Goal: Task Accomplishment & Management: Manage account settings

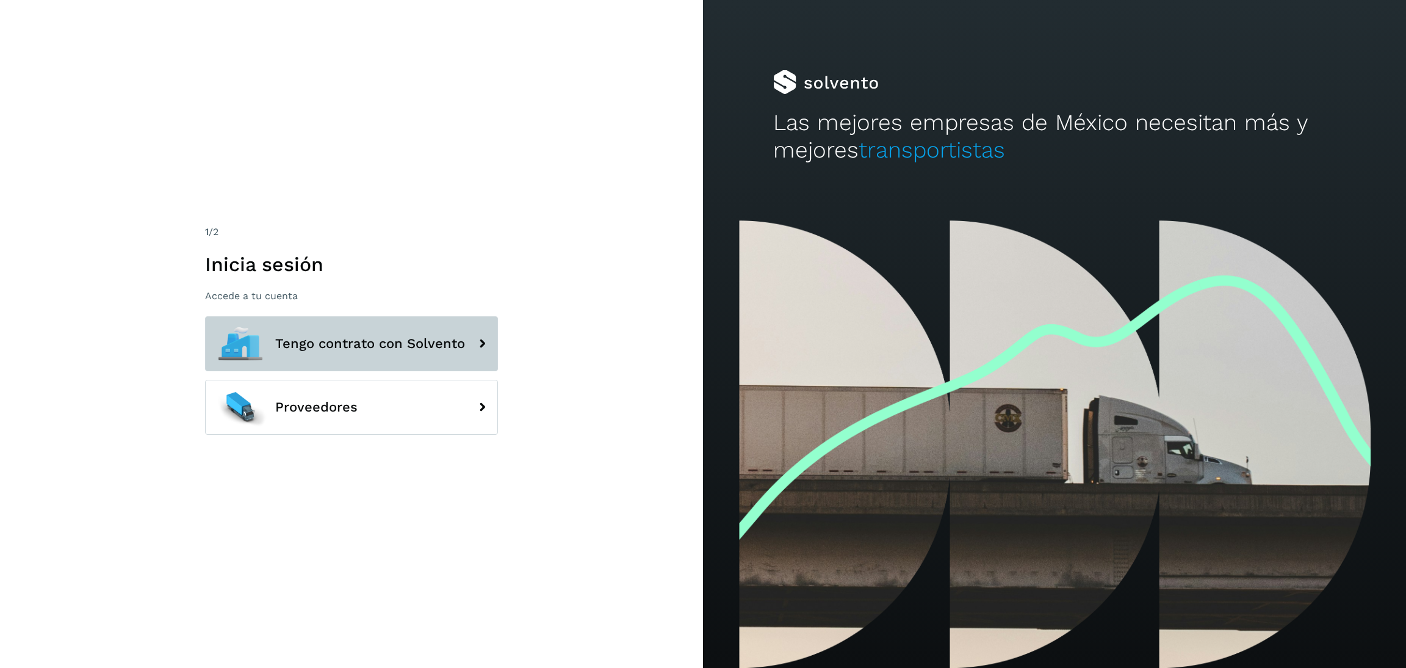
click at [320, 356] on button "Tengo contrato con Solvento" at bounding box center [351, 343] width 293 height 55
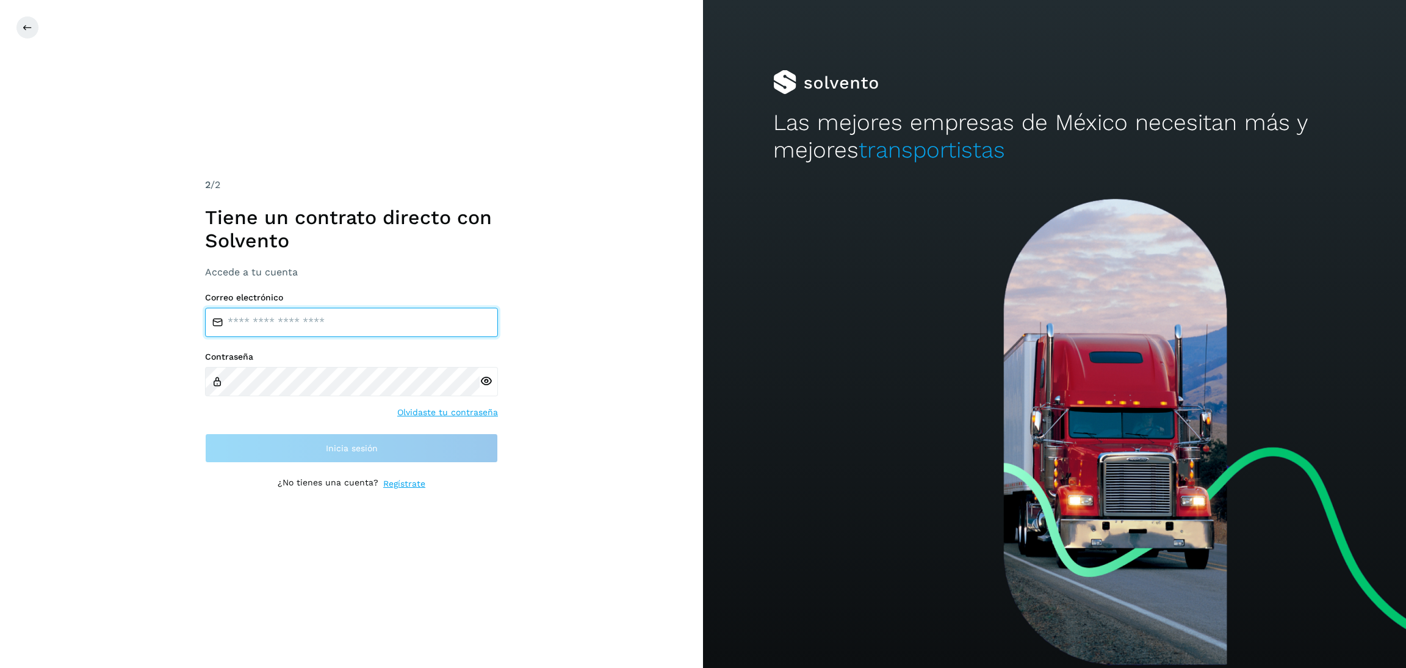
type input "**********"
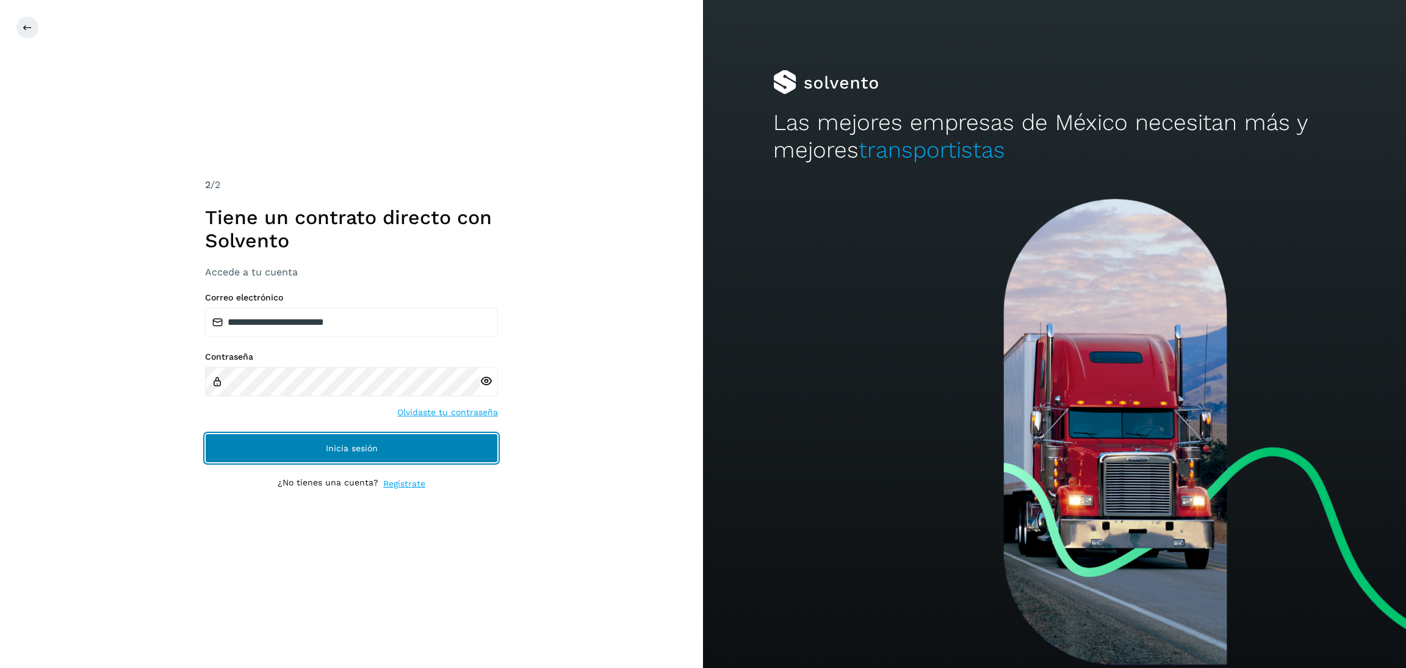
click at [405, 453] on button "Inicia sesión" at bounding box center [351, 447] width 293 height 29
click at [425, 444] on button "Inicia sesión" at bounding box center [351, 447] width 293 height 29
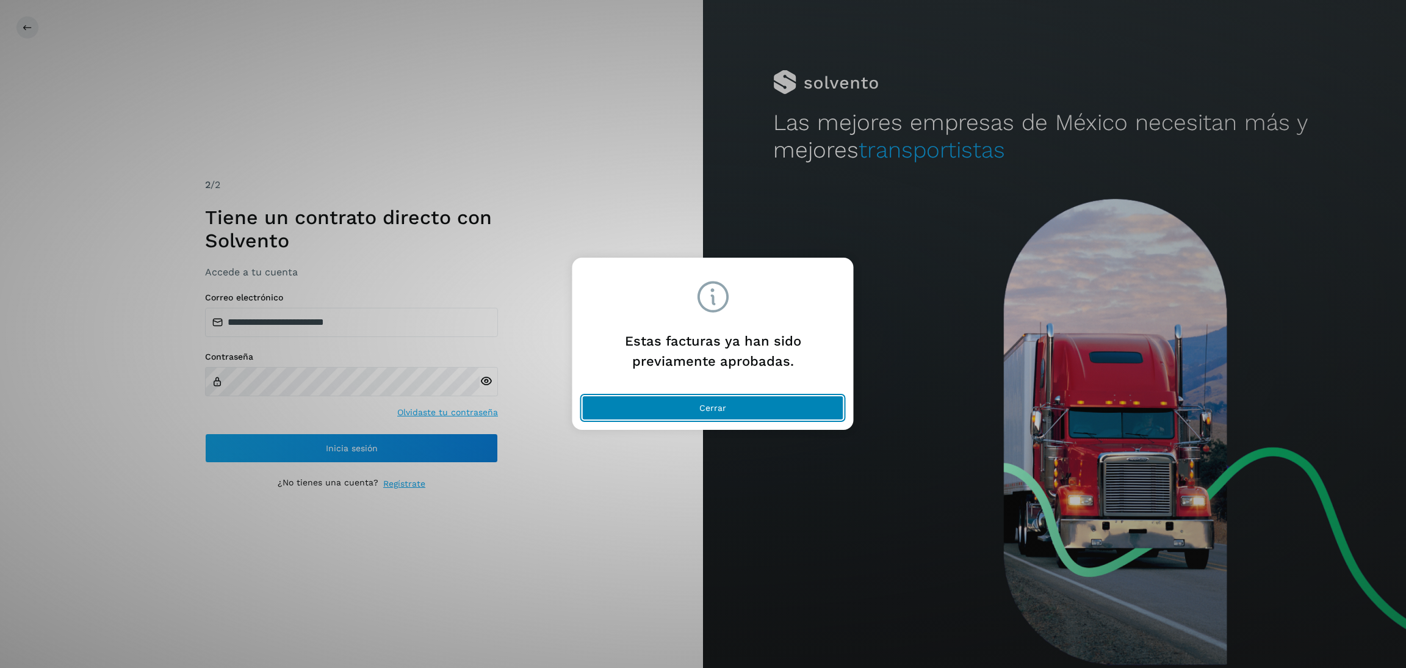
click at [669, 406] on button "Cerrar" at bounding box center [713, 407] width 262 height 24
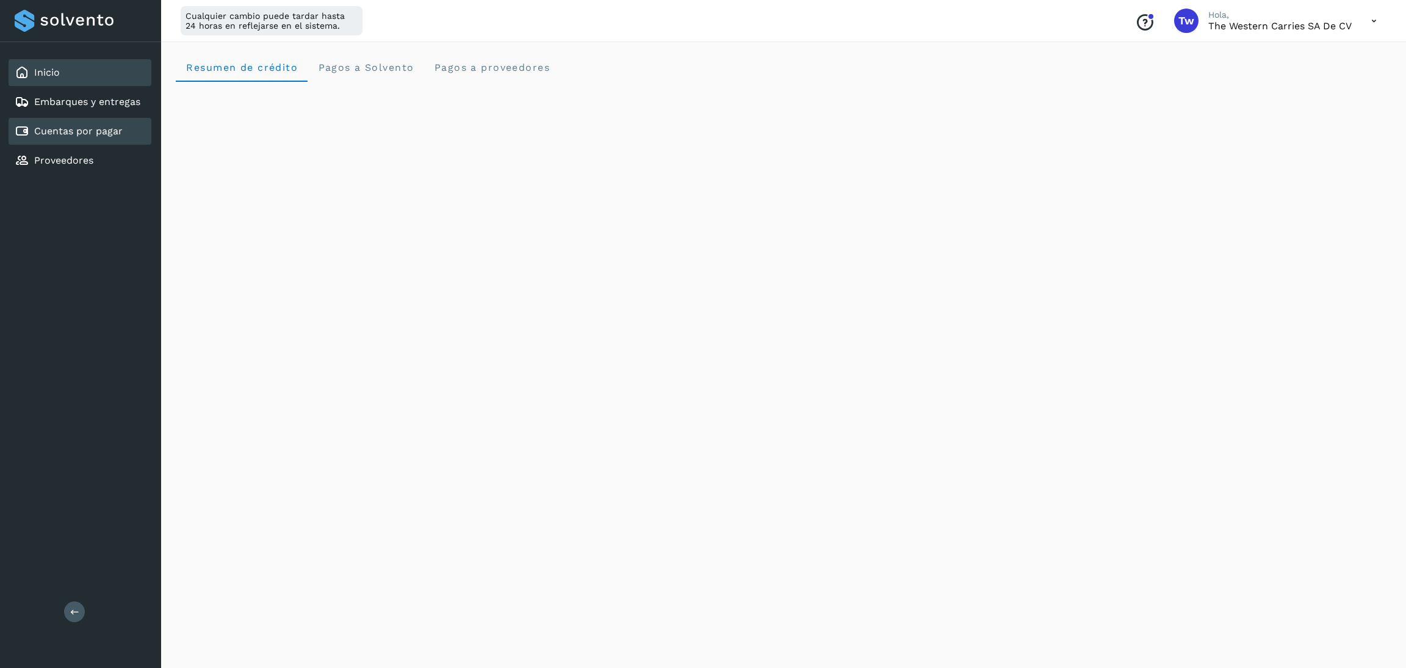
click at [101, 124] on div "Inicio Embarques y entregas Cuentas por pagar Proveedores Salir Cualquier cambi…" at bounding box center [703, 334] width 1406 height 668
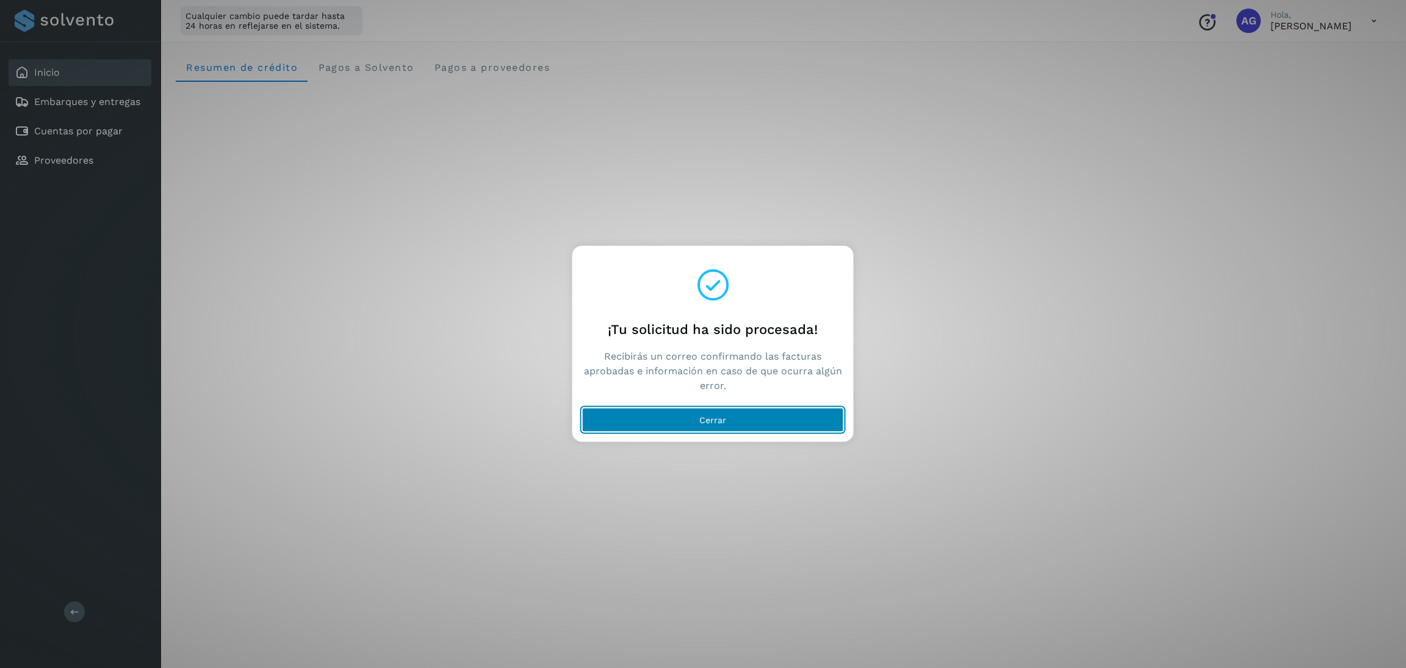
click at [785, 420] on button "Cerrar" at bounding box center [713, 420] width 262 height 24
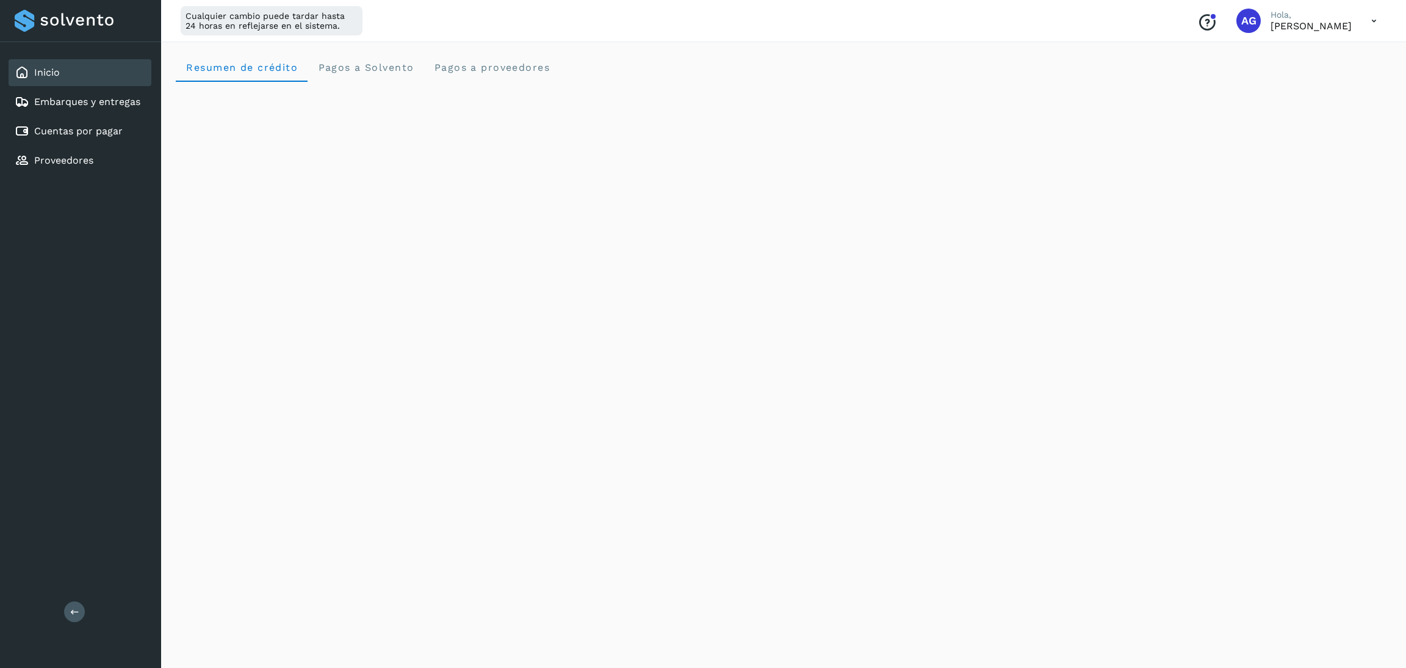
click at [118, 115] on div "Inicio Embarques y entregas Cuentas por pagar Proveedores" at bounding box center [80, 116] width 161 height 149
click at [119, 126] on link "Cuentas por pagar" at bounding box center [78, 131] width 88 height 12
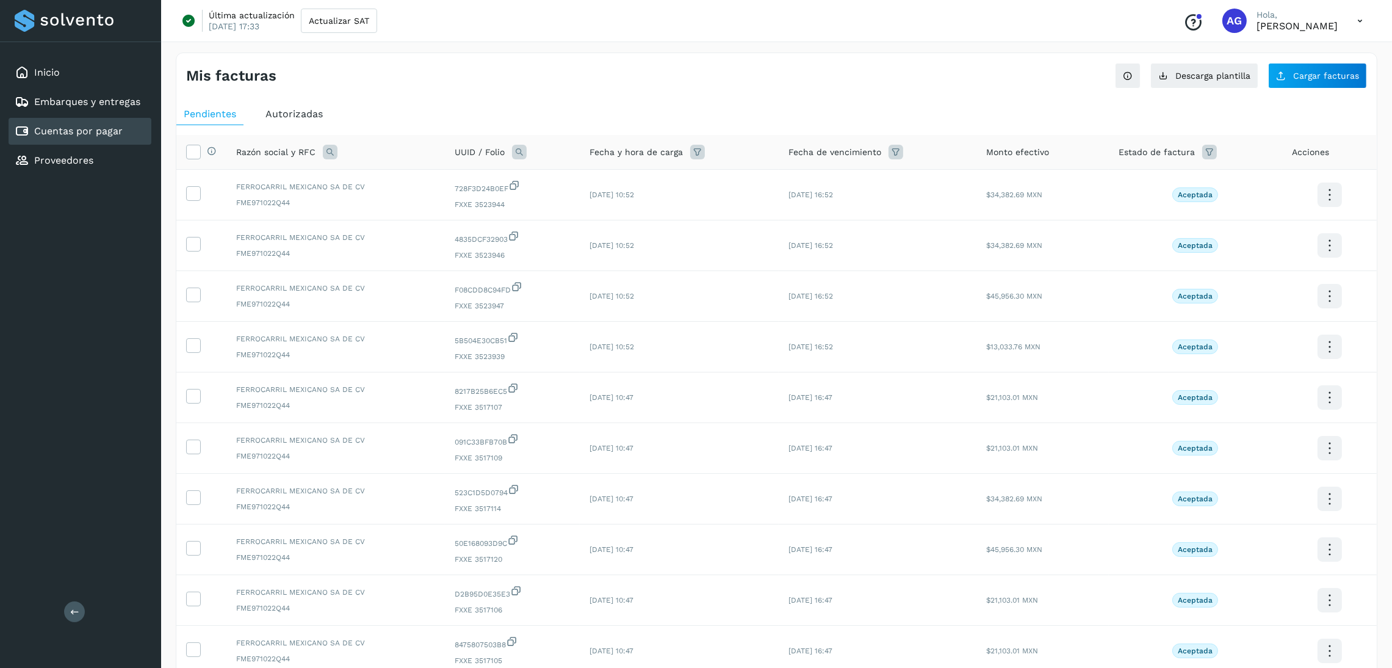
click at [306, 110] on span "Autorizadas" at bounding box center [293, 114] width 57 height 12
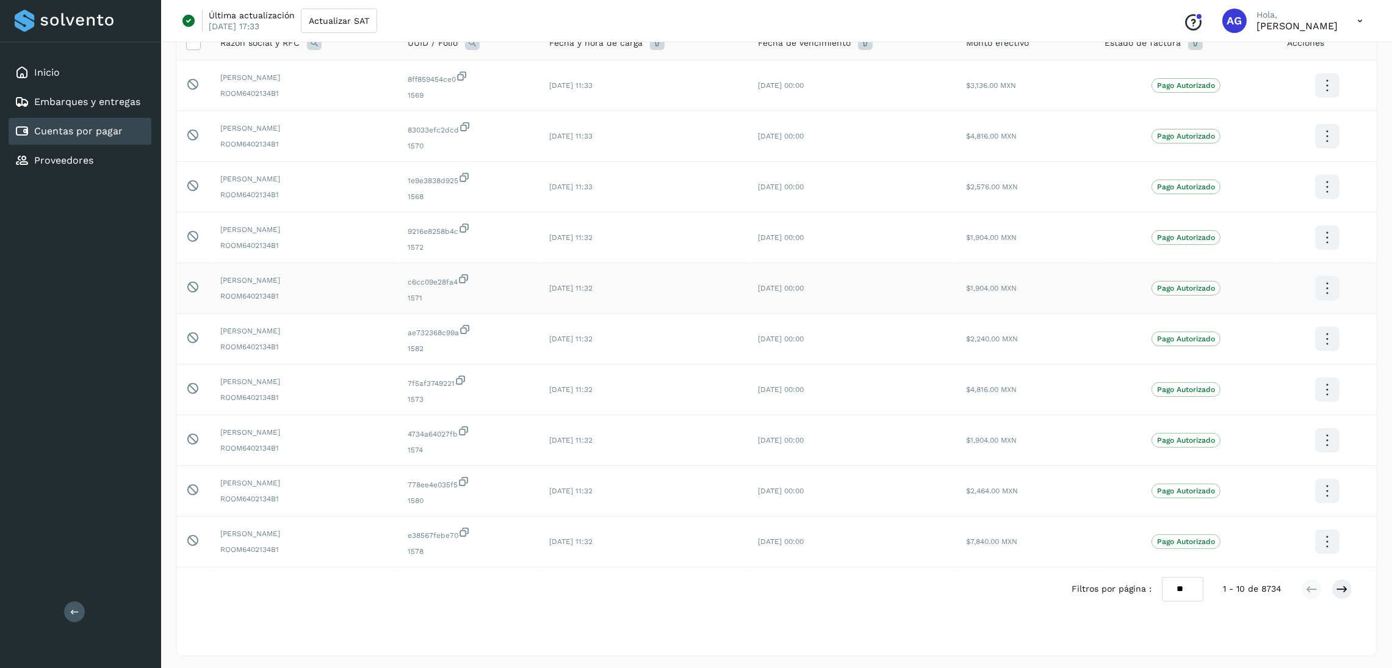
scroll to position [114, 0]
click at [1343, 586] on icon at bounding box center [1342, 586] width 12 height 12
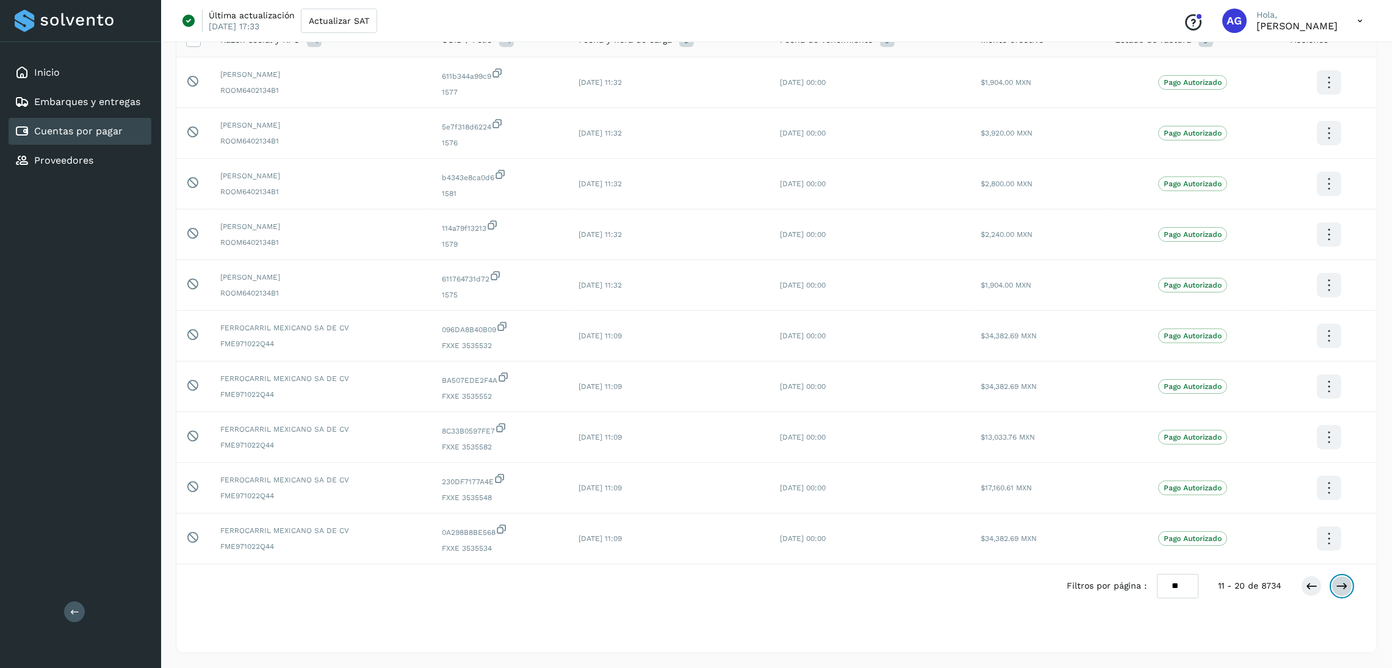
click at [1343, 588] on icon at bounding box center [1342, 586] width 12 height 12
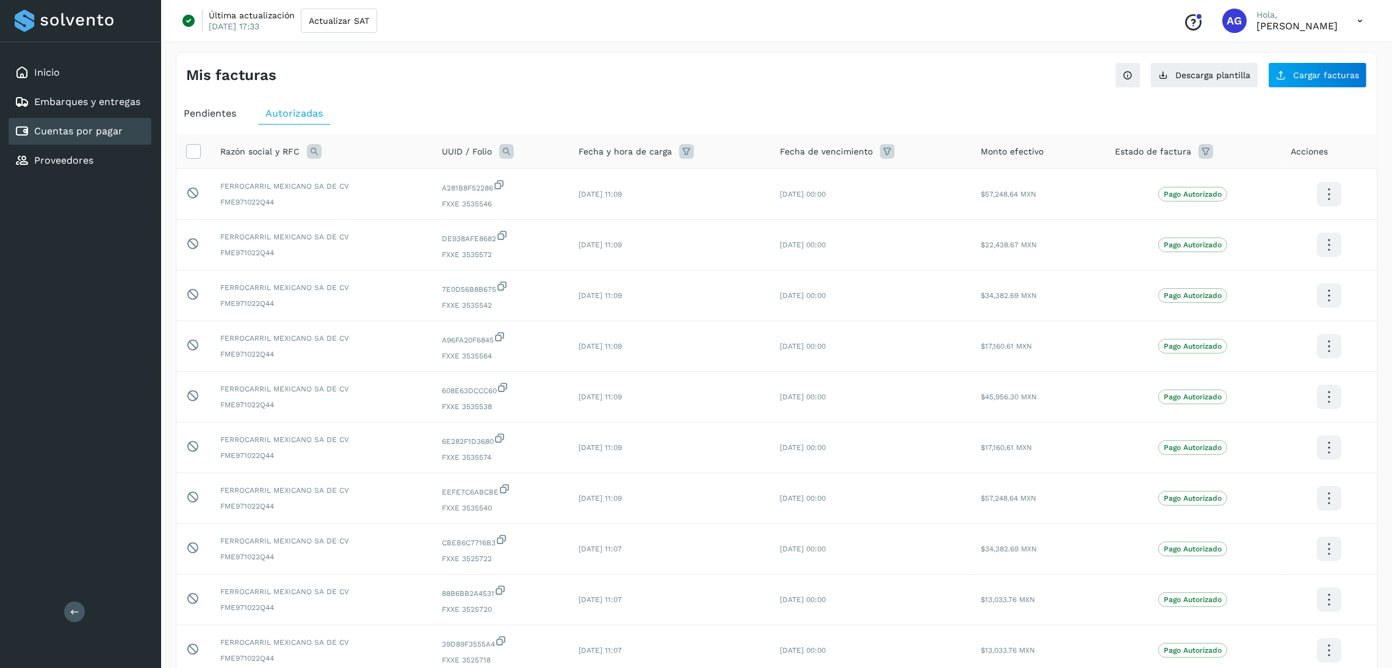
scroll to position [0, 0]
click at [221, 114] on span "Pendientes" at bounding box center [210, 114] width 52 height 12
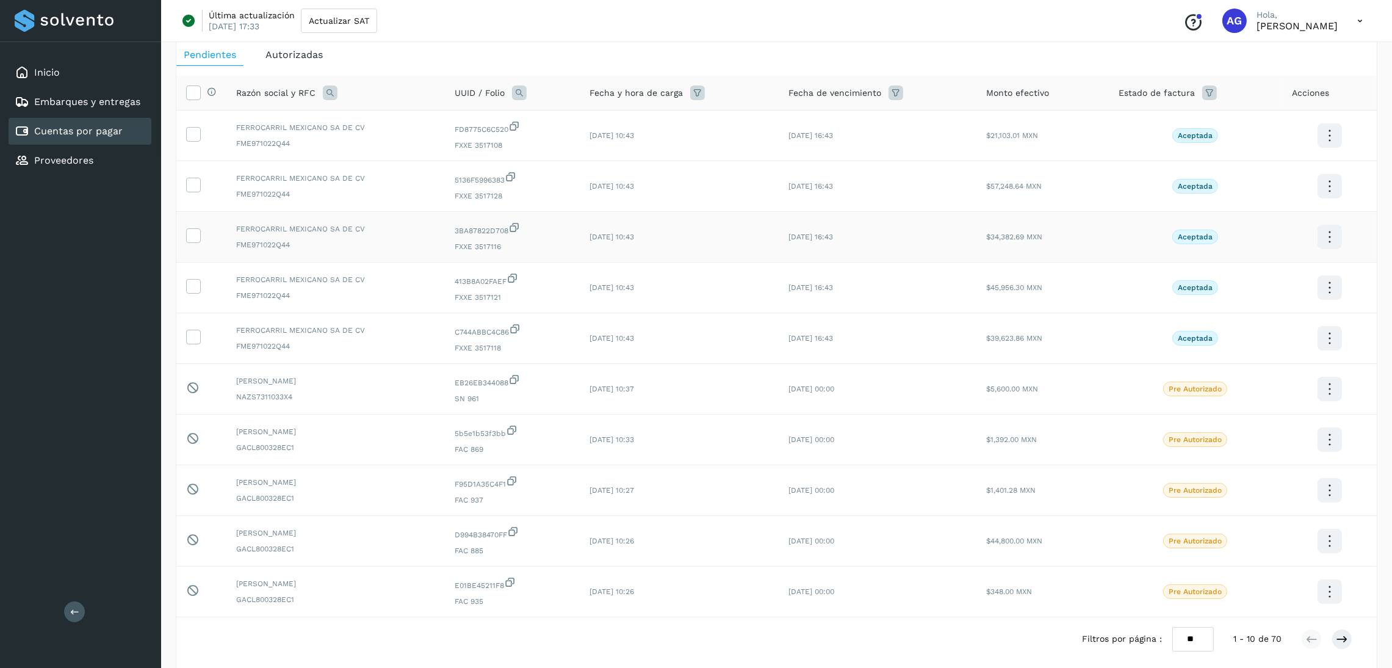
scroll to position [92, 0]
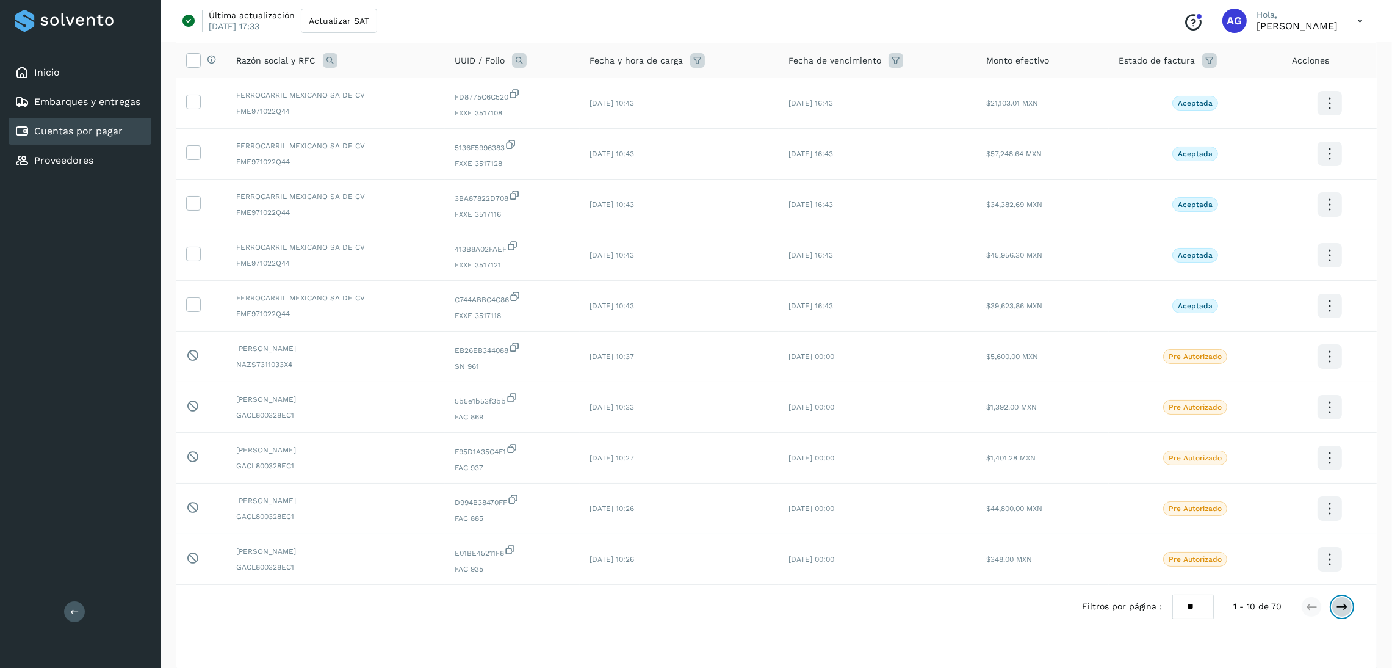
click at [1341, 613] on icon at bounding box center [1342, 606] width 12 height 12
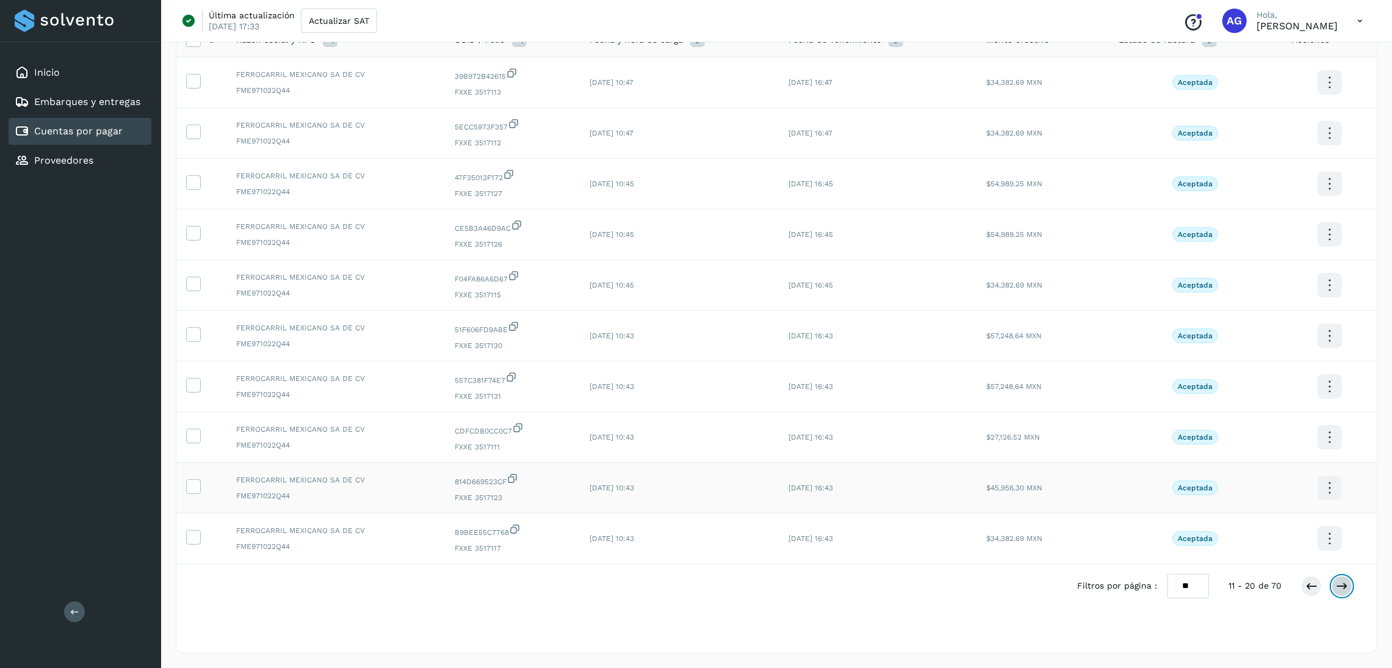
scroll to position [114, 0]
click at [1346, 583] on icon at bounding box center [1342, 586] width 12 height 12
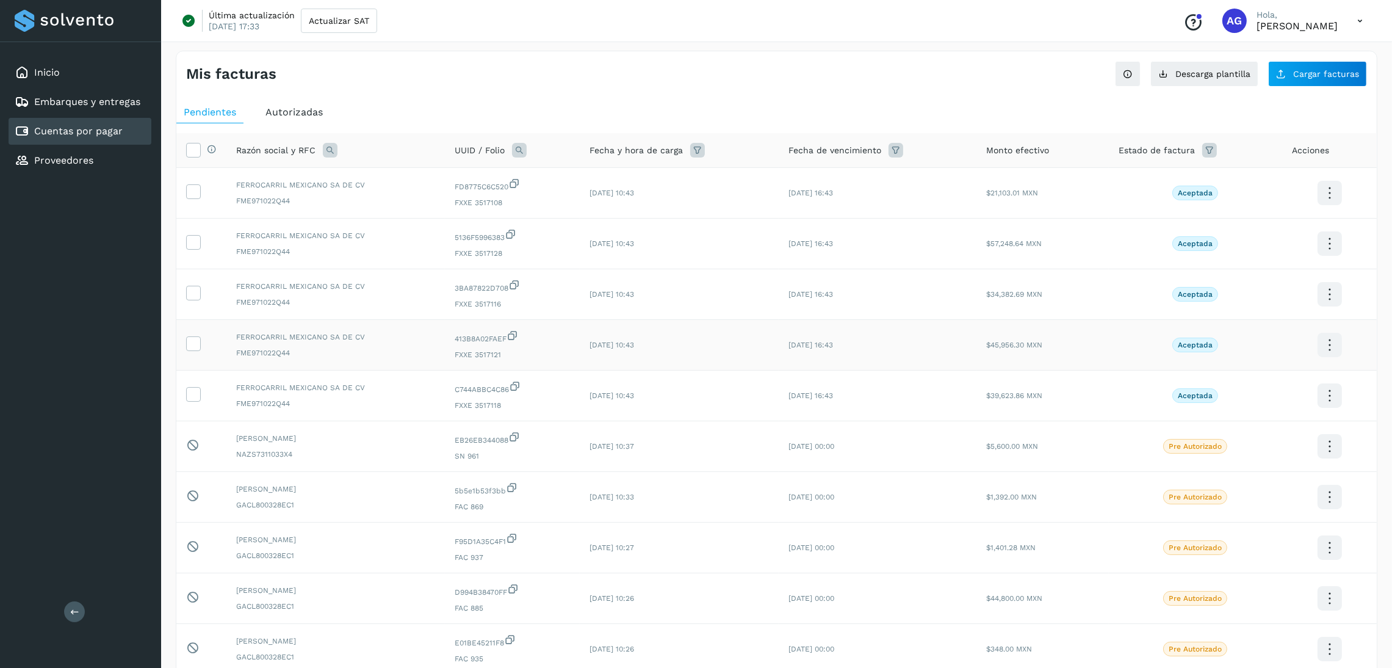
scroll to position [0, 0]
click at [60, 66] on div "Inicio" at bounding box center [80, 72] width 143 height 27
